Goal: Task Accomplishment & Management: Manage account settings

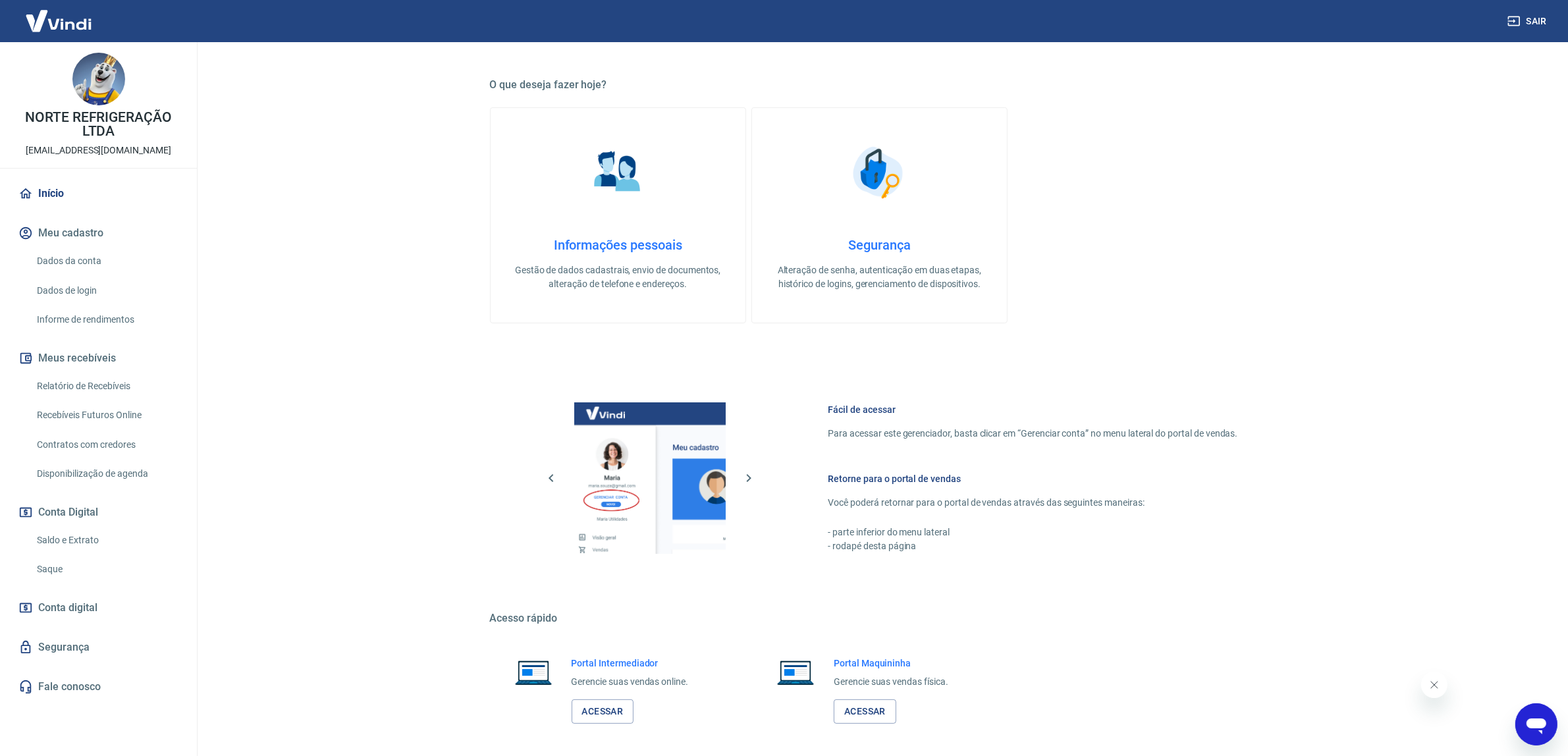
scroll to position [270, 0]
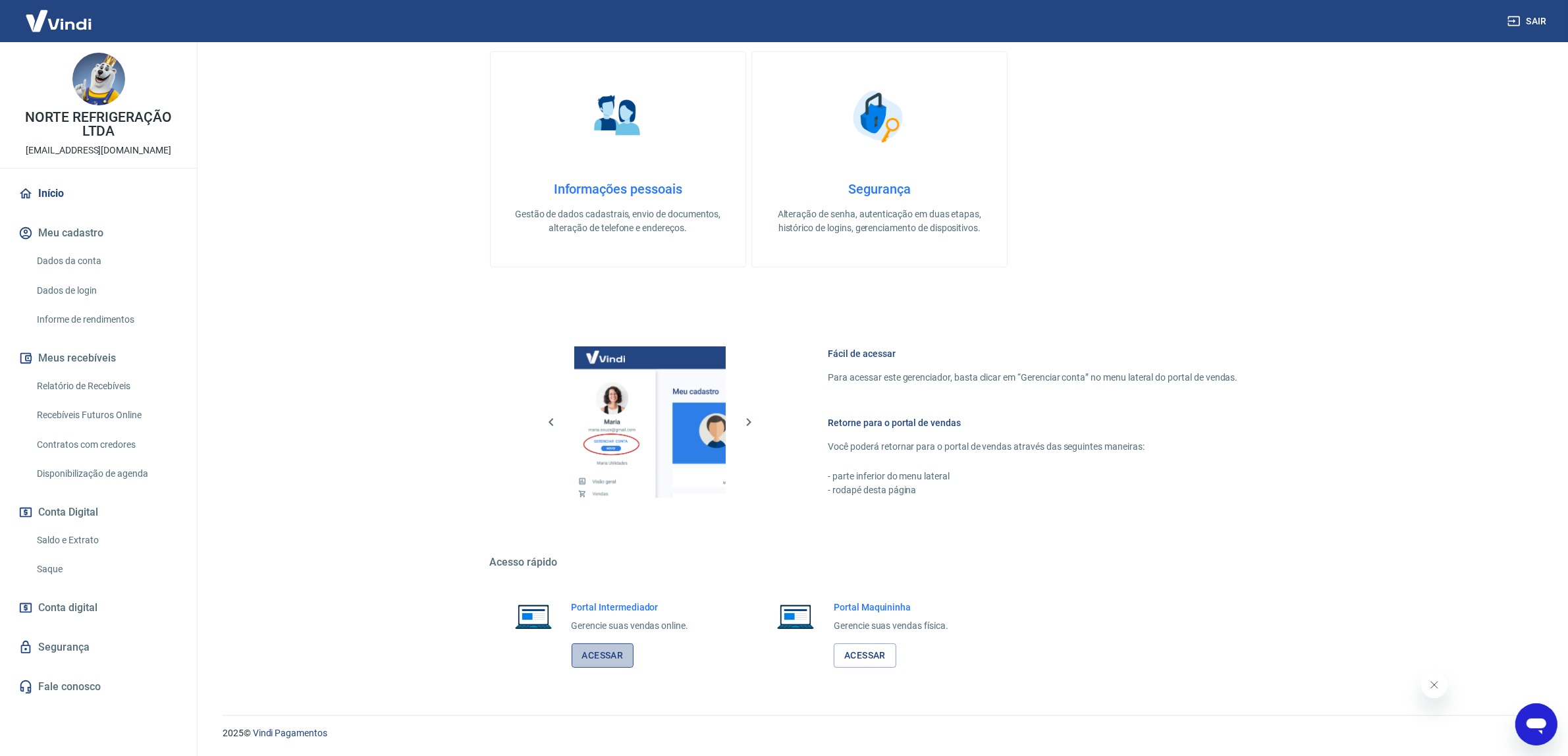
click at [603, 653] on link "Acessar" at bounding box center [603, 656] width 62 height 25
